Goal: Transaction & Acquisition: Book appointment/travel/reservation

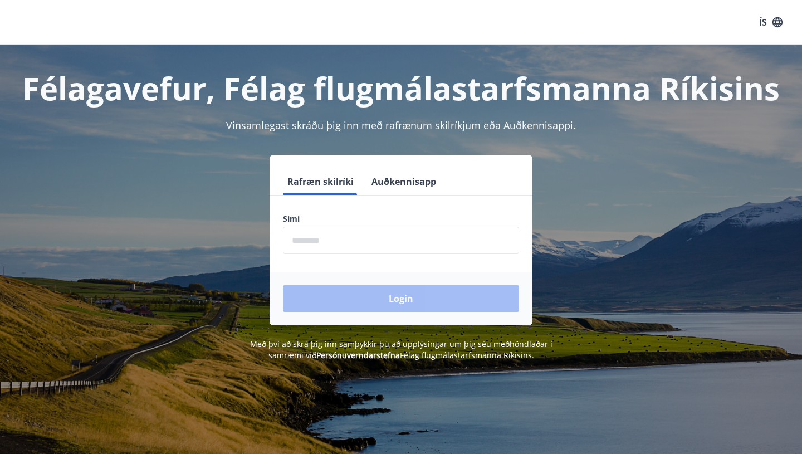
click at [351, 241] on input "phone" at bounding box center [401, 240] width 236 height 27
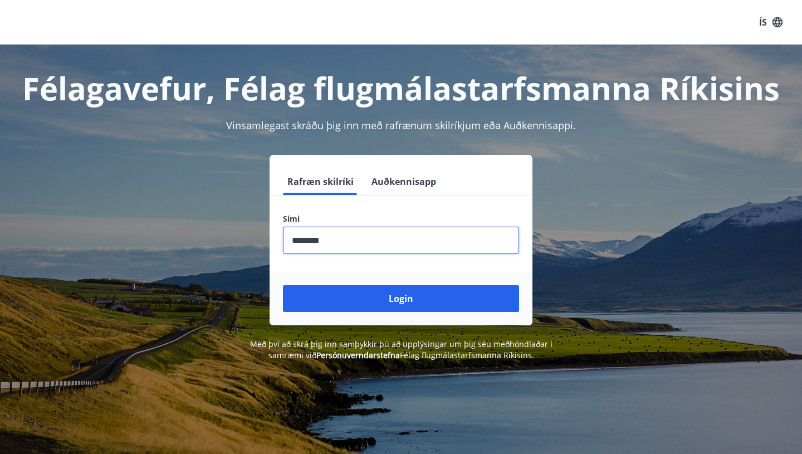
type input "********"
click at [283, 285] on button "Login" at bounding box center [401, 298] width 236 height 27
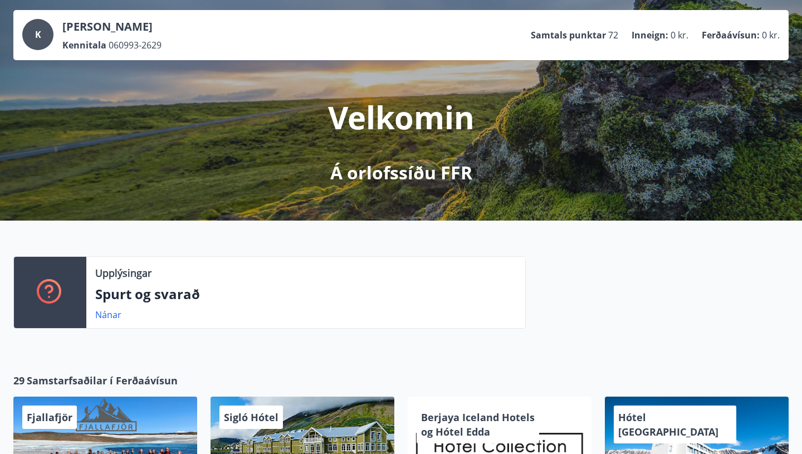
scroll to position [58, 0]
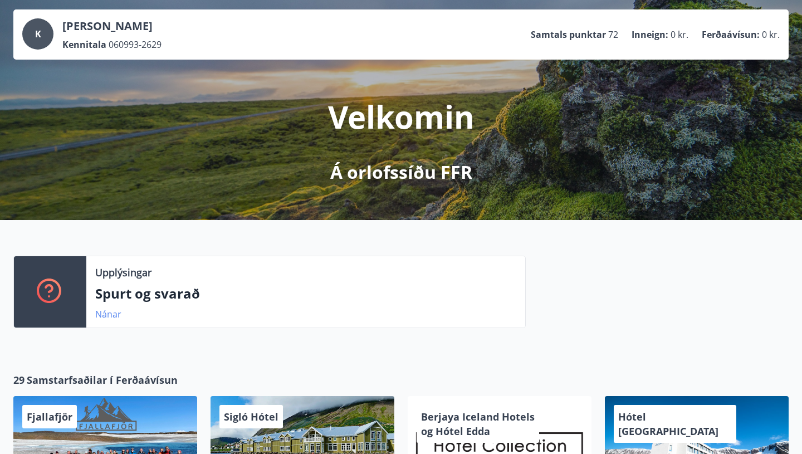
click at [107, 319] on link "Nánar" at bounding box center [108, 314] width 26 height 12
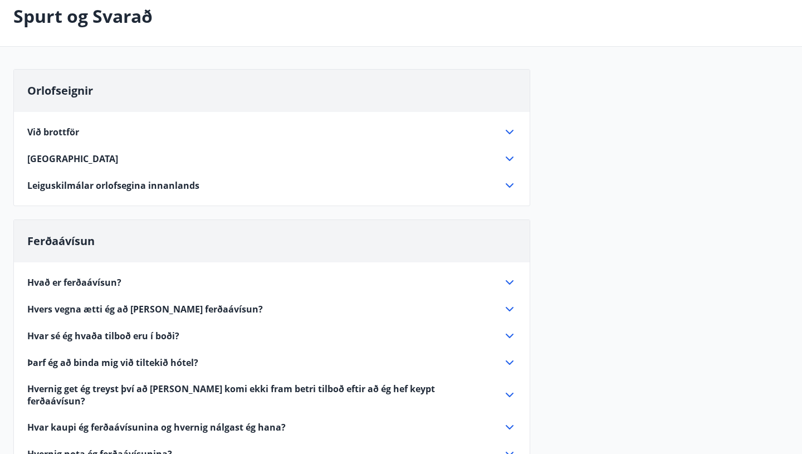
scroll to position [76, 0]
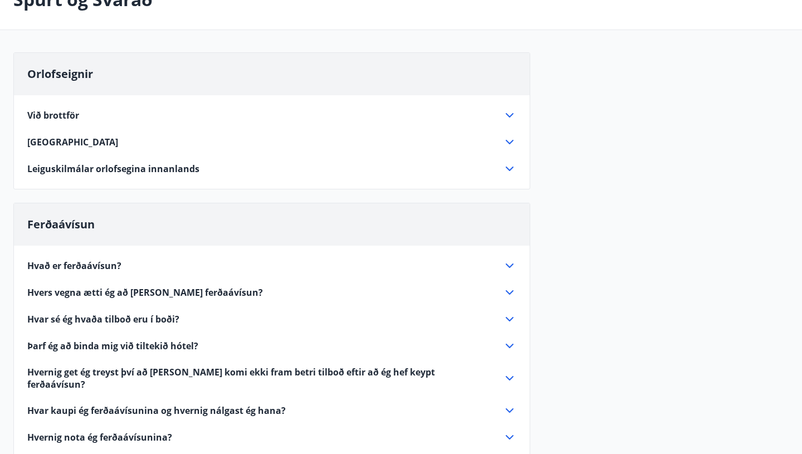
click at [509, 122] on div "Við brottför Þrífa skal húsið vel og vandlega, einnig skal skila vel við grilli…" at bounding box center [272, 135] width 516 height 80
click at [508, 117] on icon at bounding box center [509, 115] width 13 height 13
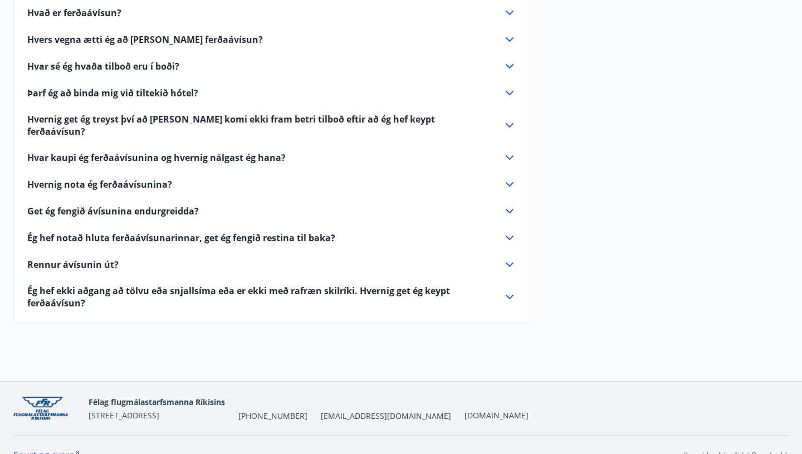
scroll to position [468, 0]
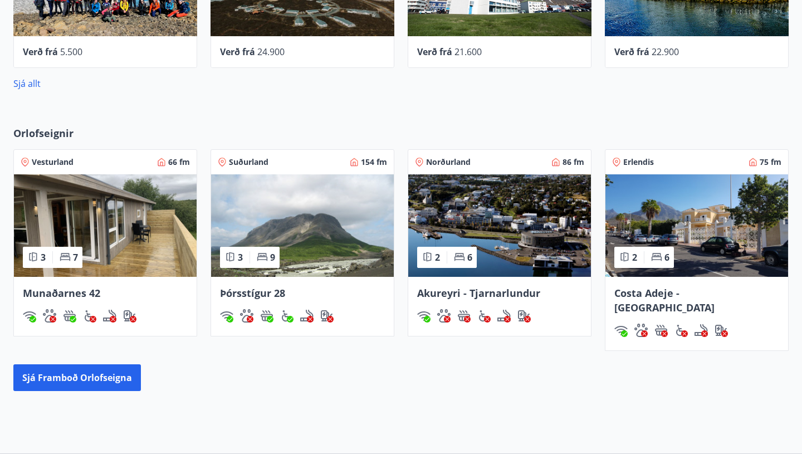
scroll to position [522, 0]
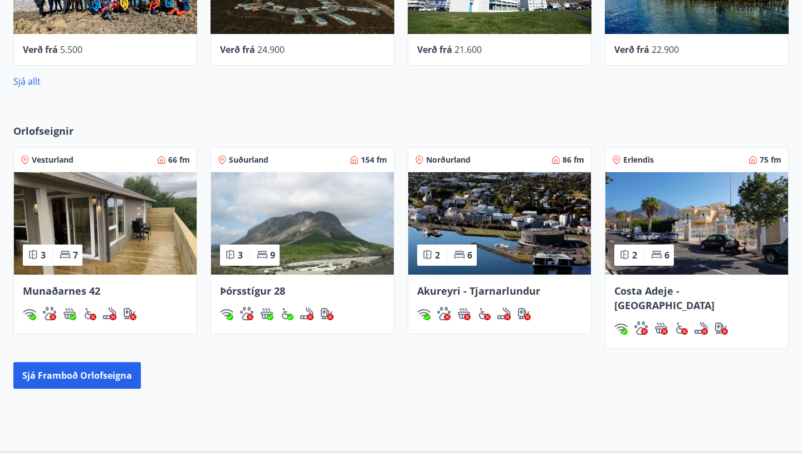
click at [133, 254] on img at bounding box center [105, 223] width 183 height 102
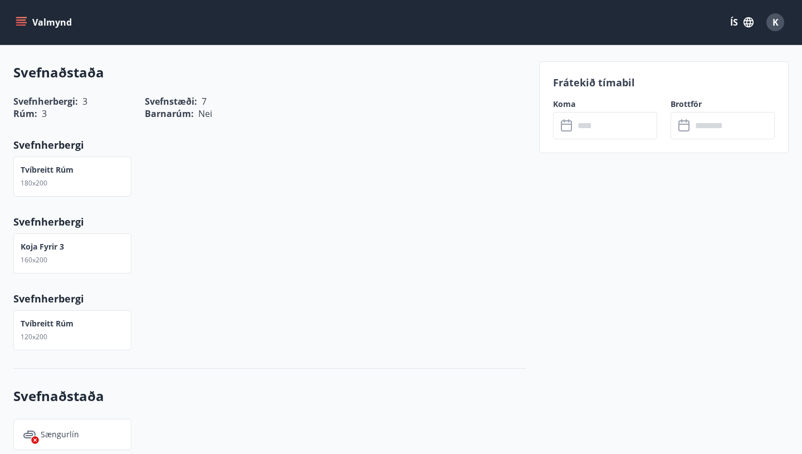
scroll to position [401, 0]
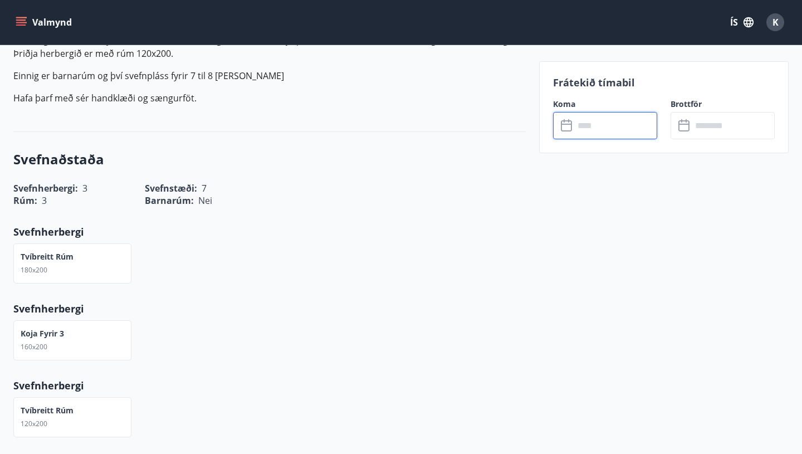
click at [592, 129] on input "text" at bounding box center [615, 125] width 83 height 27
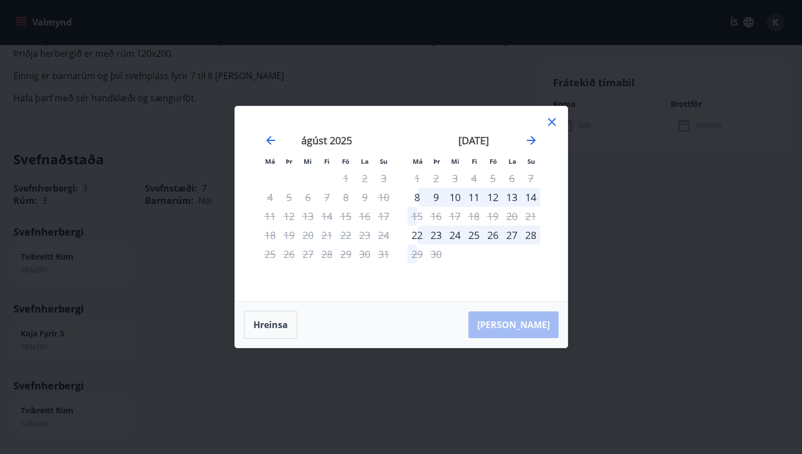
click at [458, 202] on div "10" at bounding box center [455, 197] width 19 height 19
click at [454, 197] on div "10" at bounding box center [455, 197] width 19 height 19
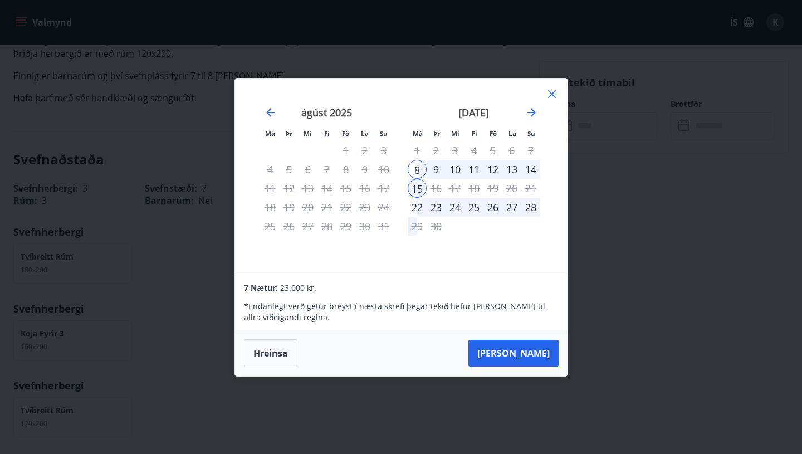
click at [531, 170] on div "14" at bounding box center [530, 169] width 19 height 19
click at [415, 207] on div "22" at bounding box center [417, 207] width 19 height 19
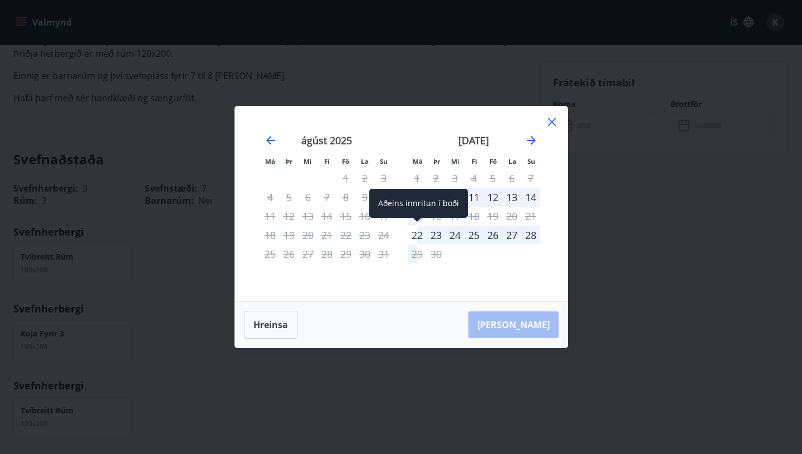
click at [420, 239] on div "22" at bounding box center [417, 235] width 19 height 19
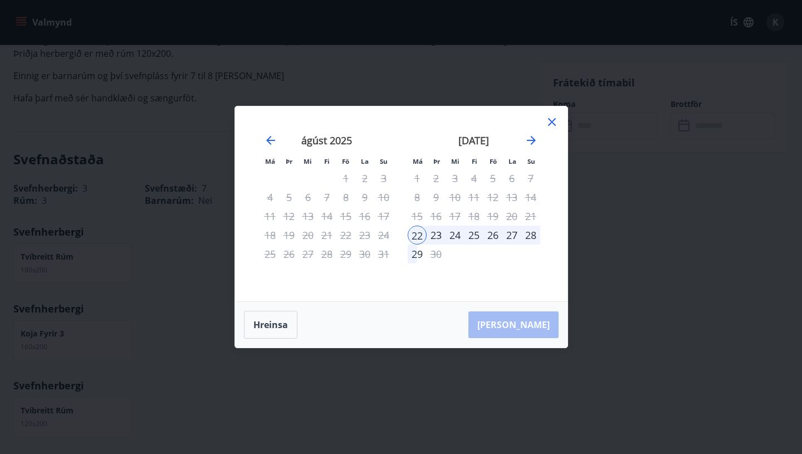
click at [471, 238] on div "25" at bounding box center [473, 235] width 19 height 19
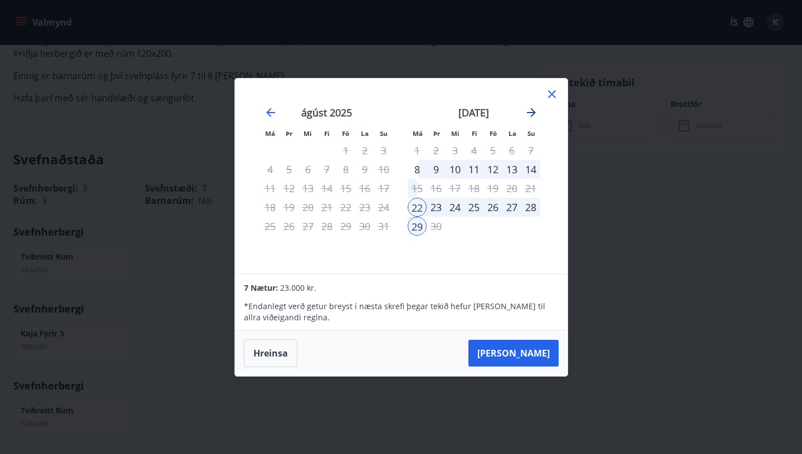
click at [532, 118] on icon "Move forward to switch to the next month." at bounding box center [531, 112] width 13 height 13
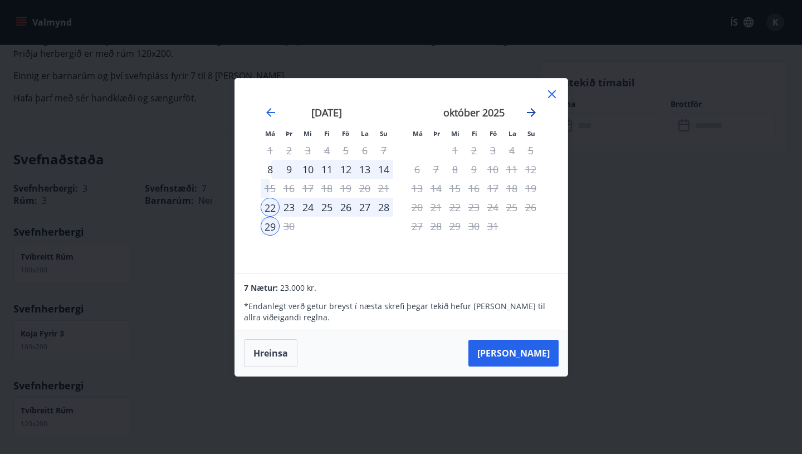
click at [532, 118] on icon "Move forward to switch to the next month." at bounding box center [531, 112] width 13 height 13
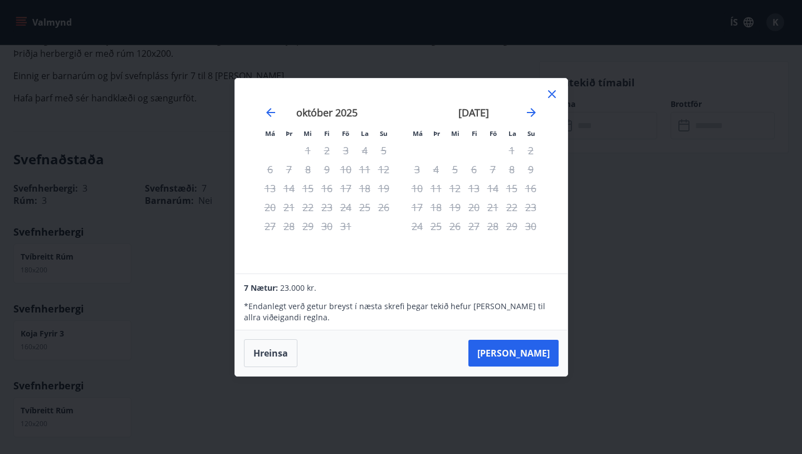
click at [436, 203] on div "18" at bounding box center [436, 207] width 19 height 19
click at [554, 95] on icon at bounding box center [551, 93] width 13 height 13
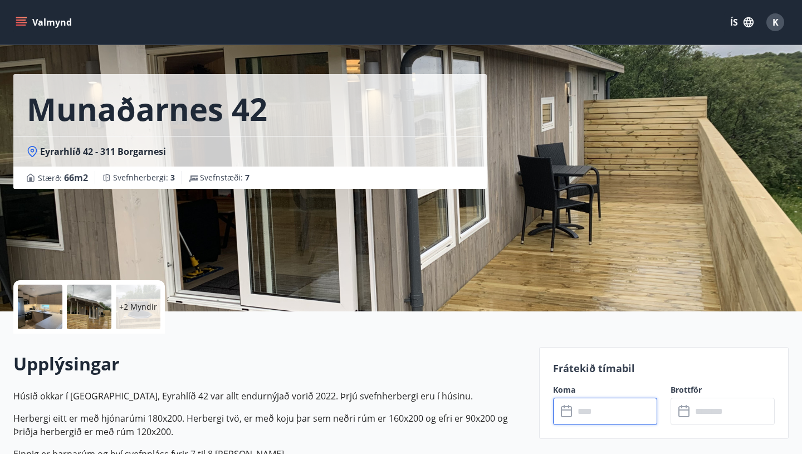
scroll to position [0, 0]
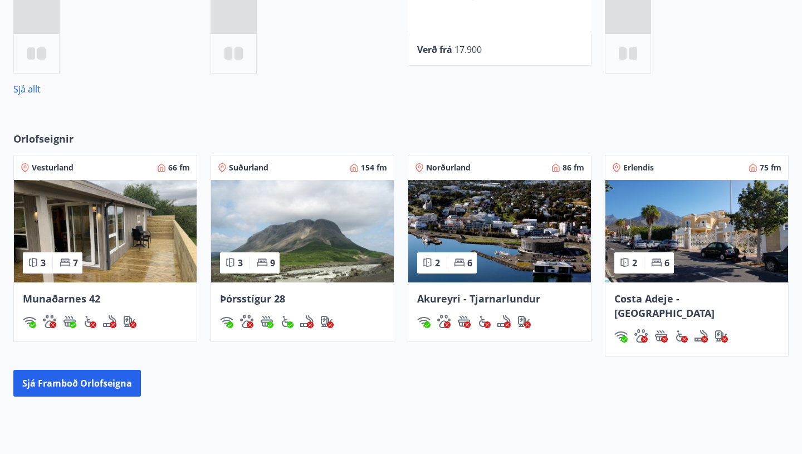
scroll to position [531, 0]
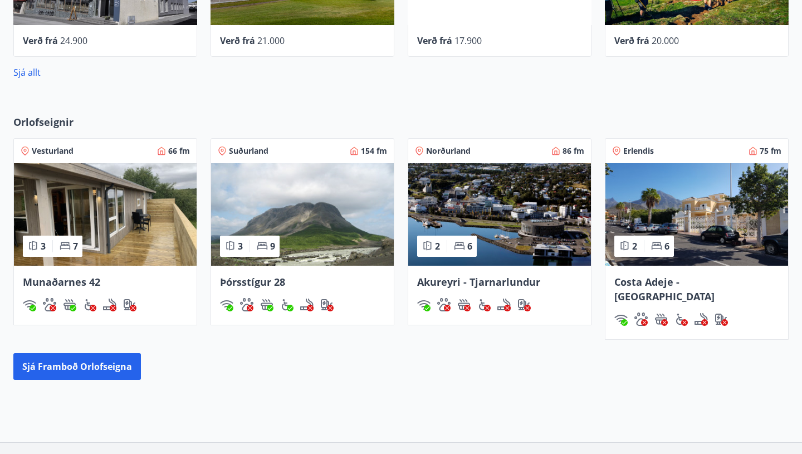
click at [270, 212] on img at bounding box center [302, 214] width 183 height 102
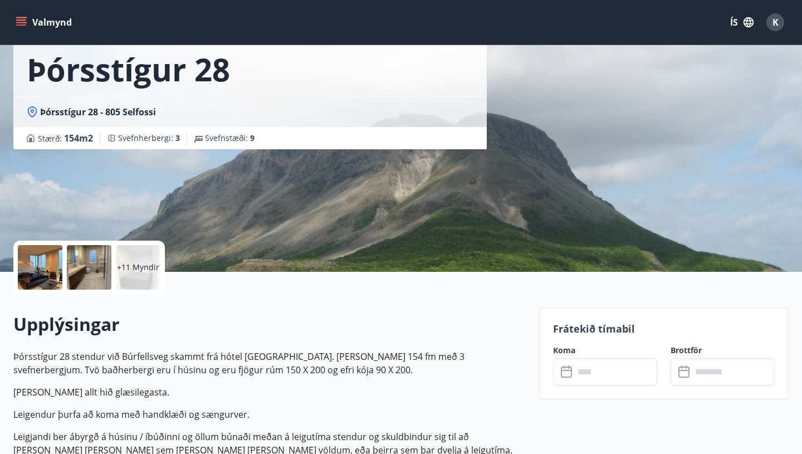
scroll to position [58, 0]
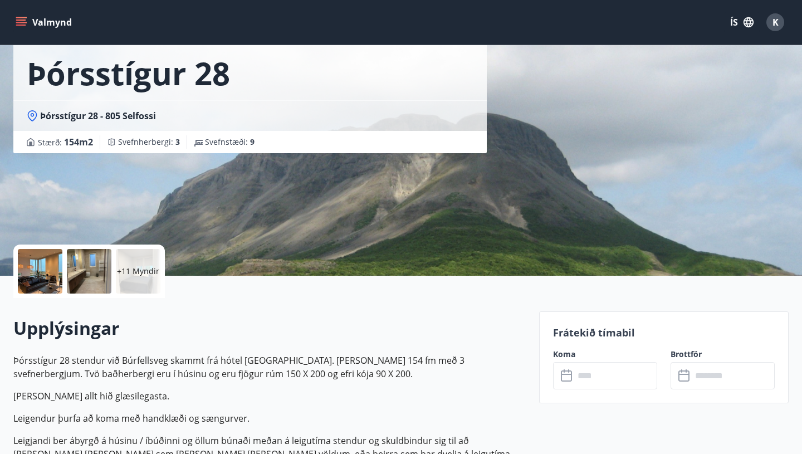
click at [38, 267] on div at bounding box center [40, 271] width 45 height 45
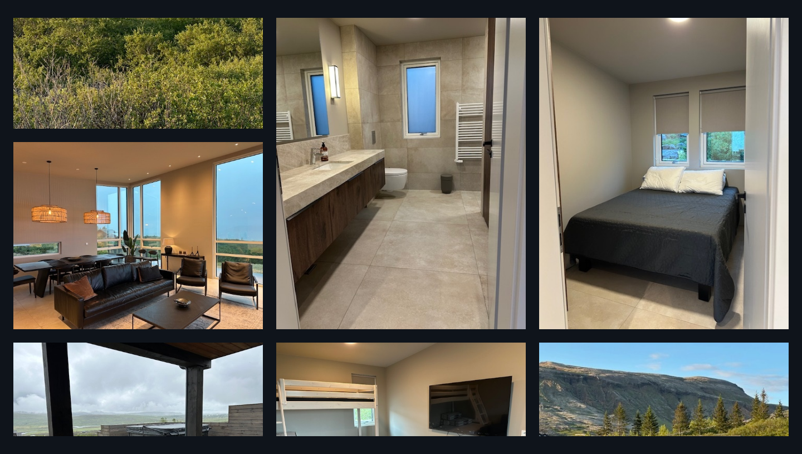
scroll to position [0, 0]
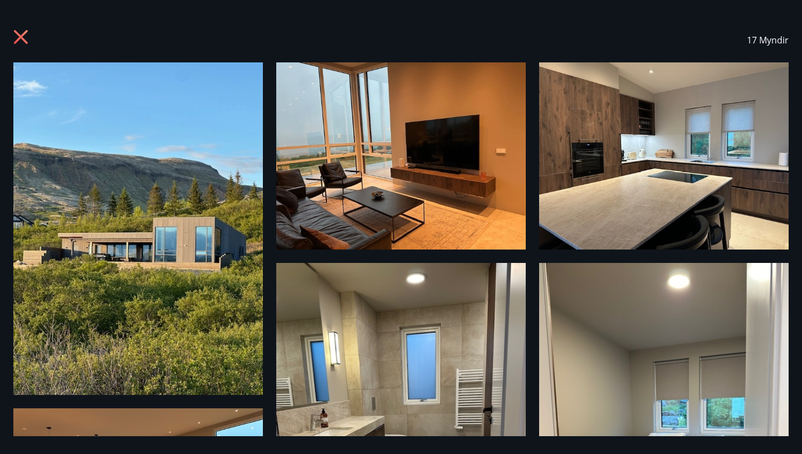
click at [25, 37] on icon at bounding box center [22, 39] width 18 height 18
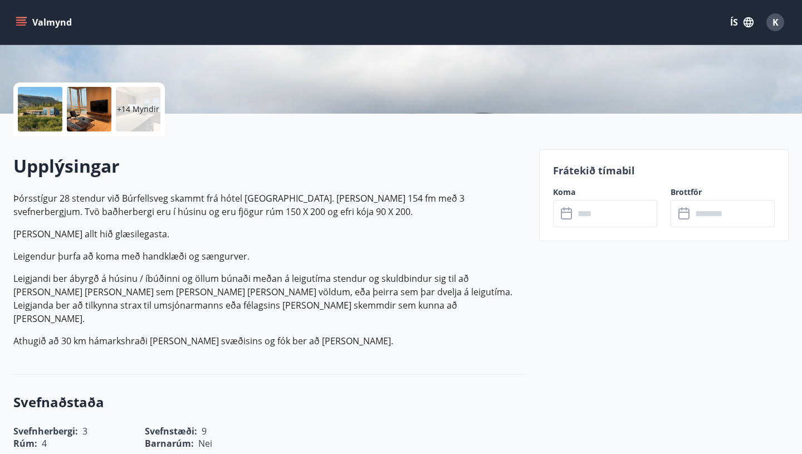
scroll to position [294, 0]
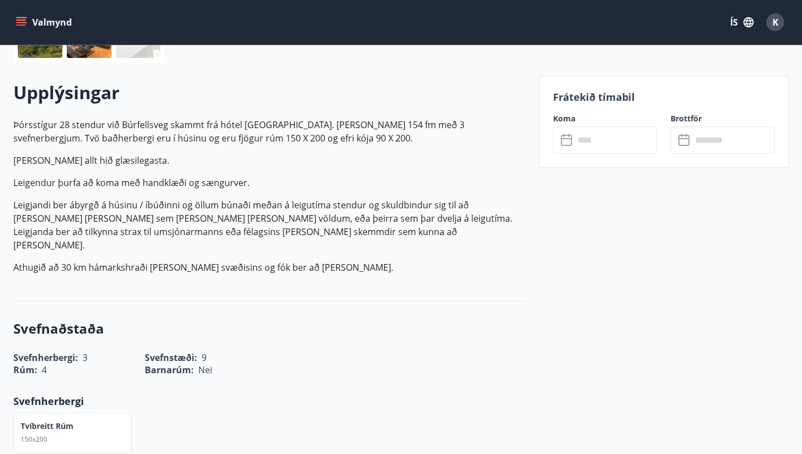
click at [625, 146] on input "text" at bounding box center [615, 139] width 83 height 27
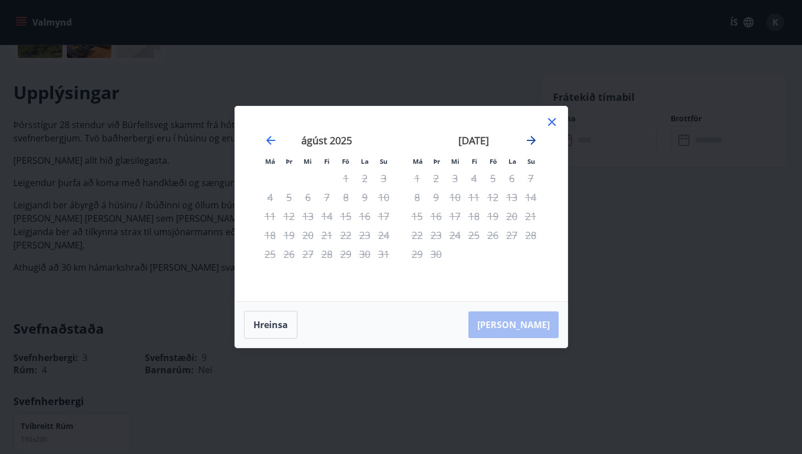
click at [532, 144] on icon "Move forward to switch to the next month." at bounding box center [531, 140] width 13 height 13
click at [551, 124] on icon at bounding box center [551, 121] width 13 height 13
